Goal: Information Seeking & Learning: Learn about a topic

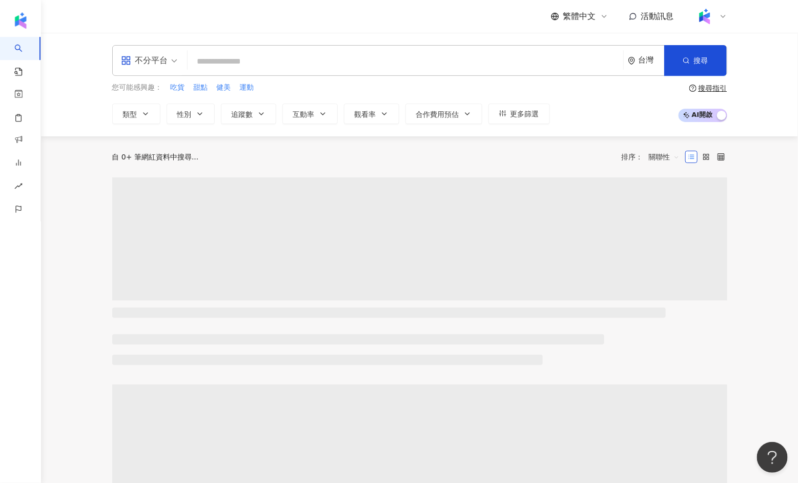
click at [647, 61] on div "台灣" at bounding box center [651, 60] width 26 height 9
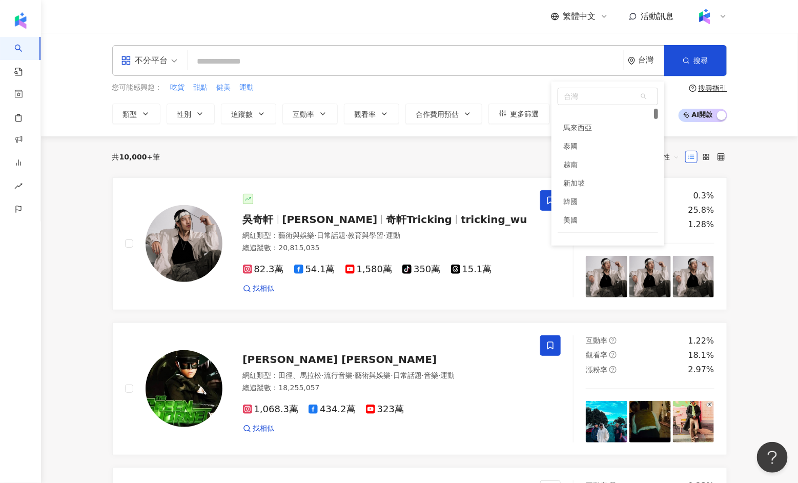
scroll to position [78, 0]
click at [576, 197] on div "美國" at bounding box center [571, 204] width 14 height 18
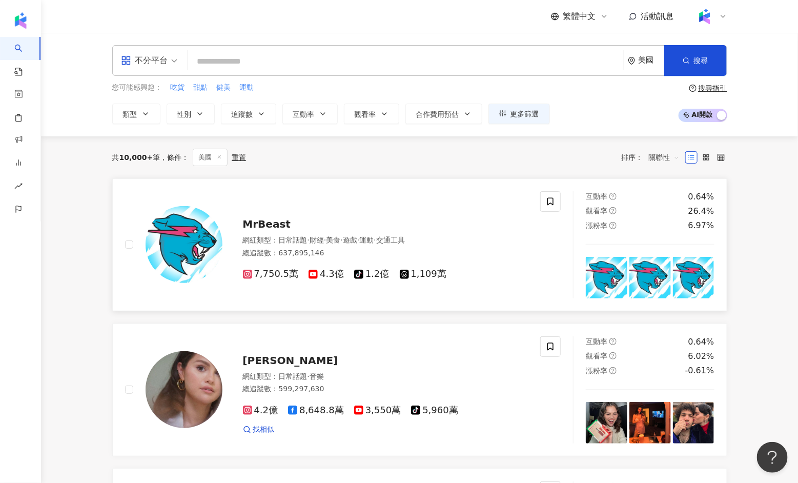
click at [199, 201] on div at bounding box center [173, 244] width 97 height 107
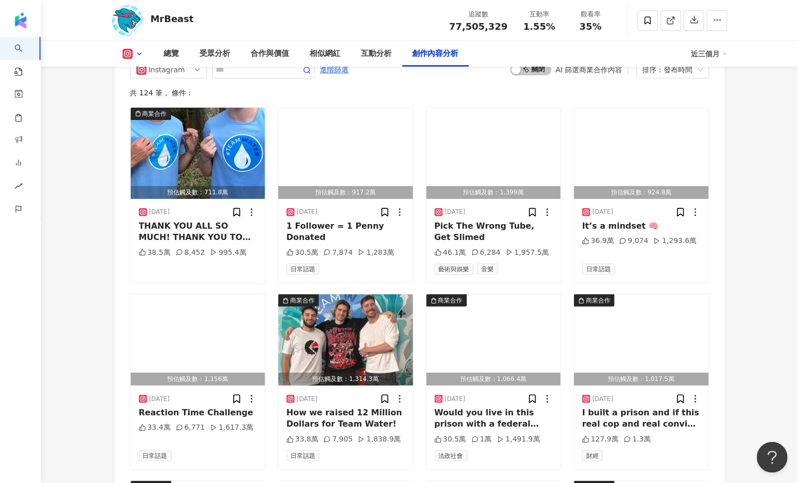
scroll to position [3515, 0]
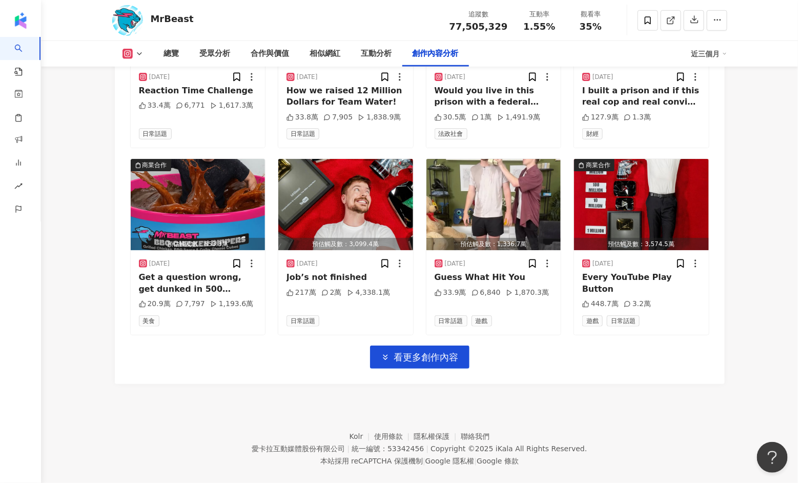
click at [126, 171] on div "Instagram 進階篩選 啟動 關閉 AI 篩選商業合作內容 排序：發布時間 共 124 筆 ， 條件： 商業合作 預估觸及數：711.8萬 [DATE]…" at bounding box center [420, 56] width 610 height 655
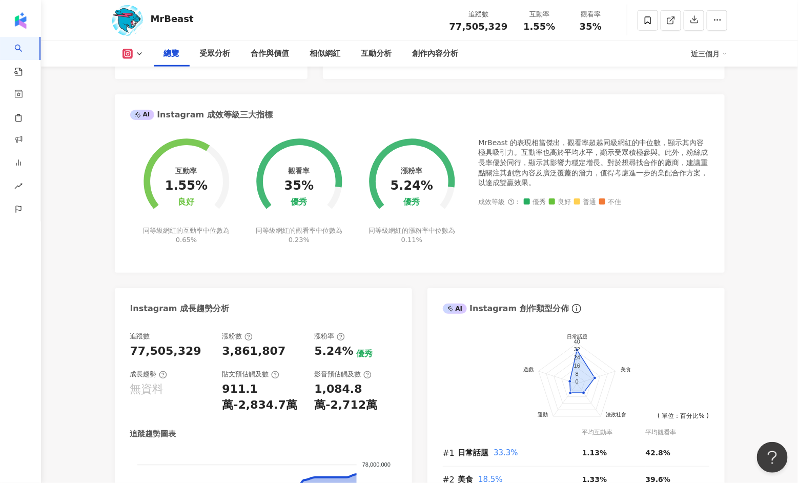
scroll to position [0, 0]
